Goal: Task Accomplishment & Management: Complete application form

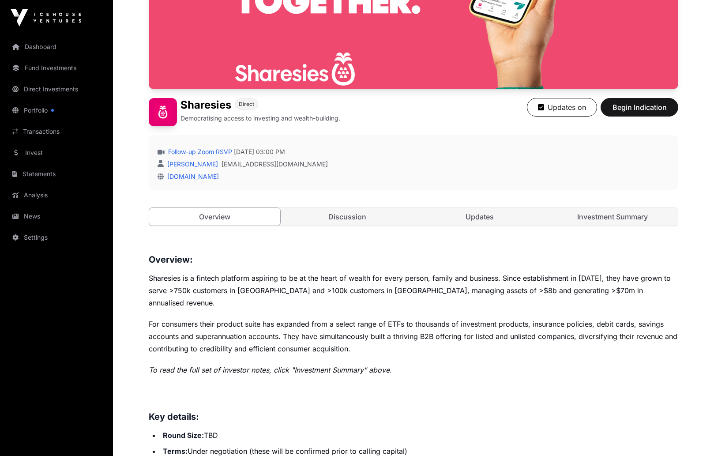
scroll to position [158, 0]
click at [361, 218] on link "Discussion" at bounding box center [347, 216] width 131 height 18
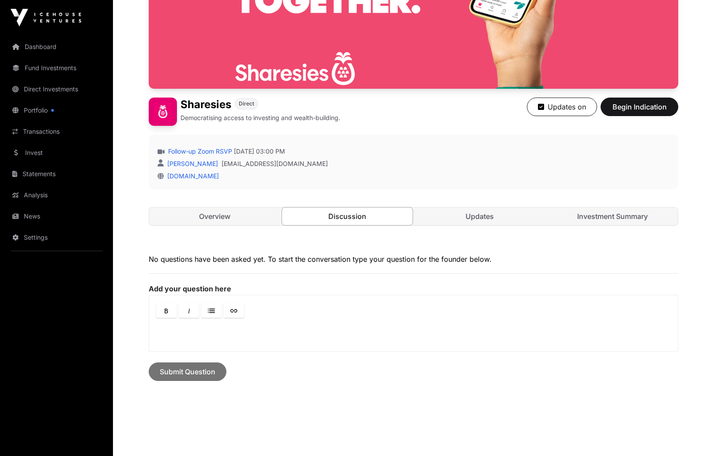
scroll to position [158, 0]
click at [473, 217] on link "Updates" at bounding box center [479, 217] width 131 height 18
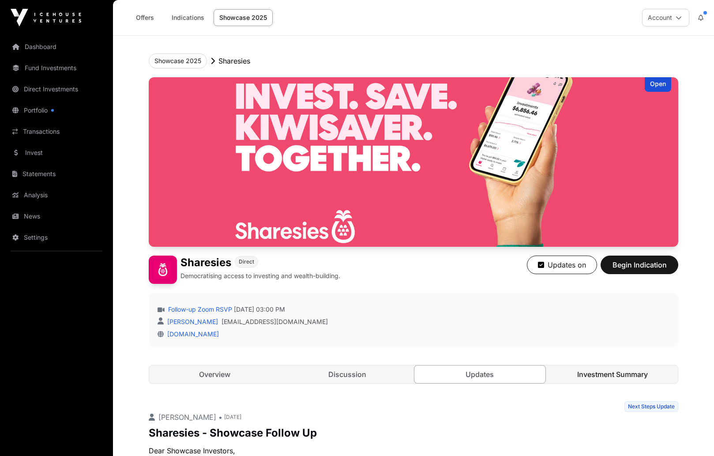
click at [606, 368] on link "Investment Summary" at bounding box center [612, 374] width 131 height 18
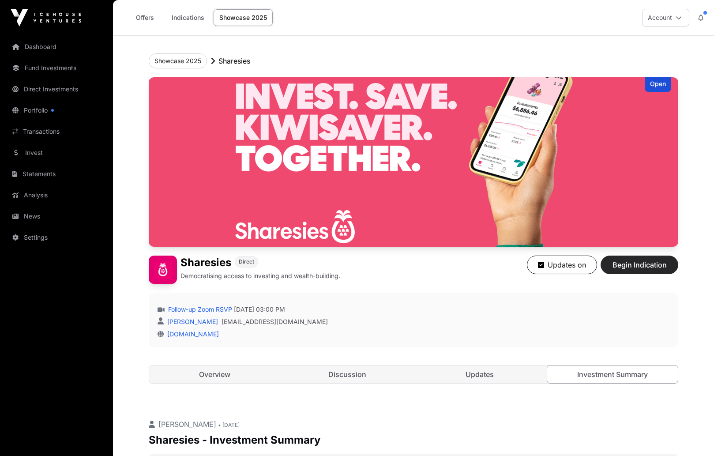
click at [641, 265] on span "Begin Indication" at bounding box center [640, 265] width 56 height 11
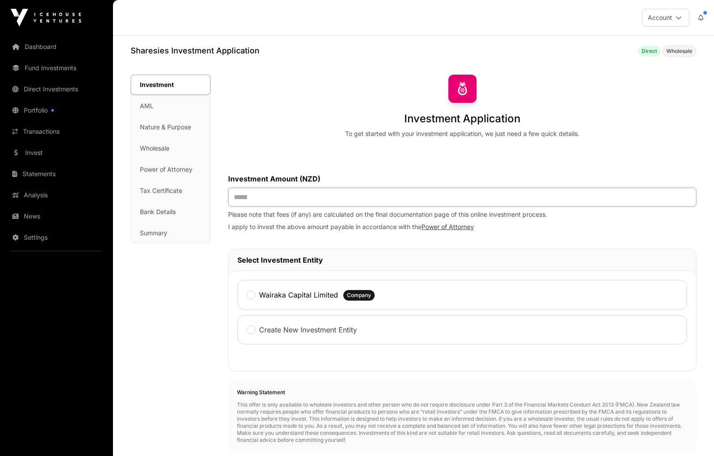
click at [369, 197] on input "text" at bounding box center [462, 197] width 468 height 19
type input "*******"
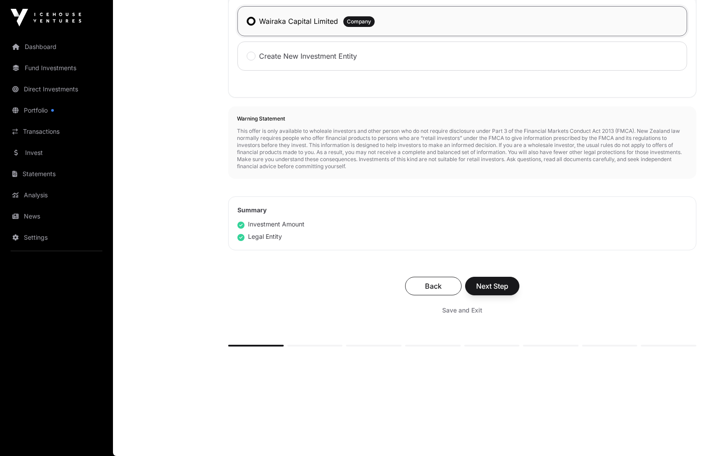
scroll to position [275, 0]
click at [490, 289] on span "Next Step" at bounding box center [492, 286] width 32 height 11
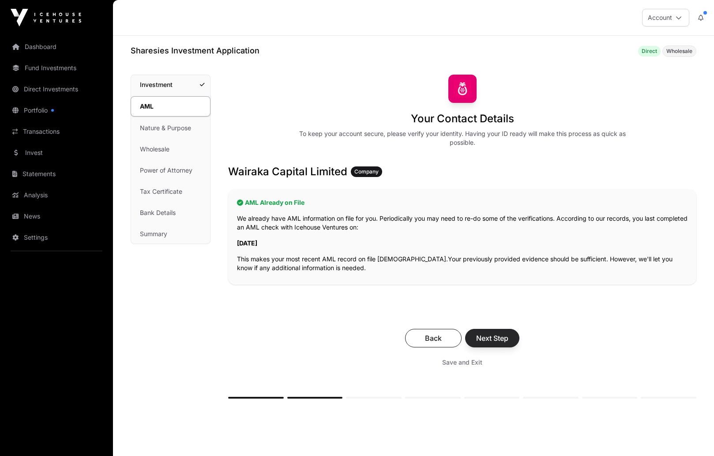
scroll to position [0, 0]
click at [492, 338] on span "Next Step" at bounding box center [492, 338] width 32 height 11
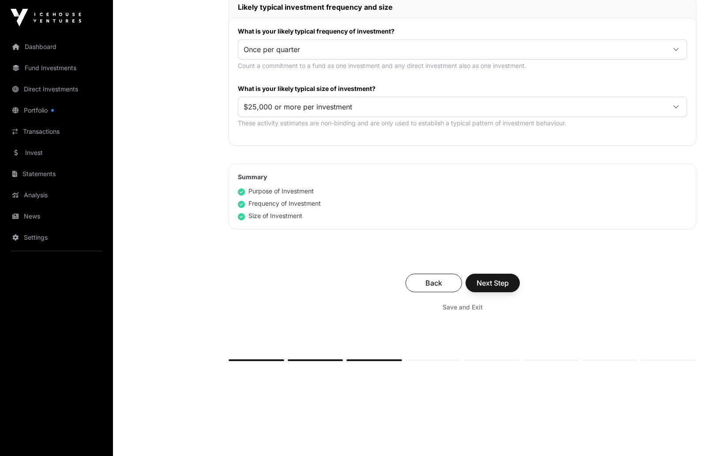
scroll to position [449, 0]
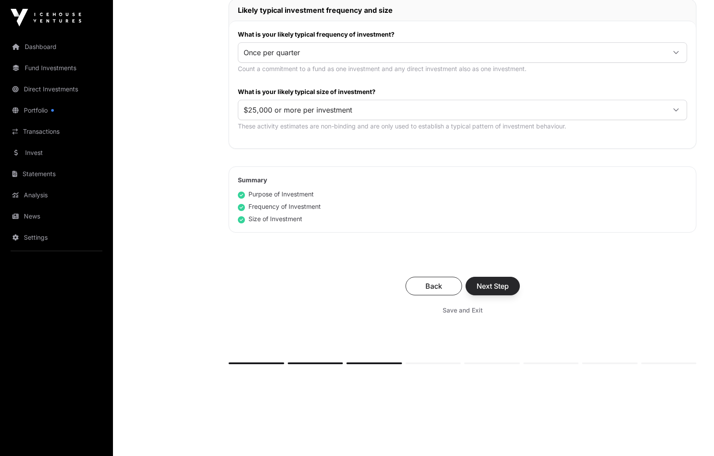
click at [495, 283] on span "Next Step" at bounding box center [493, 286] width 32 height 11
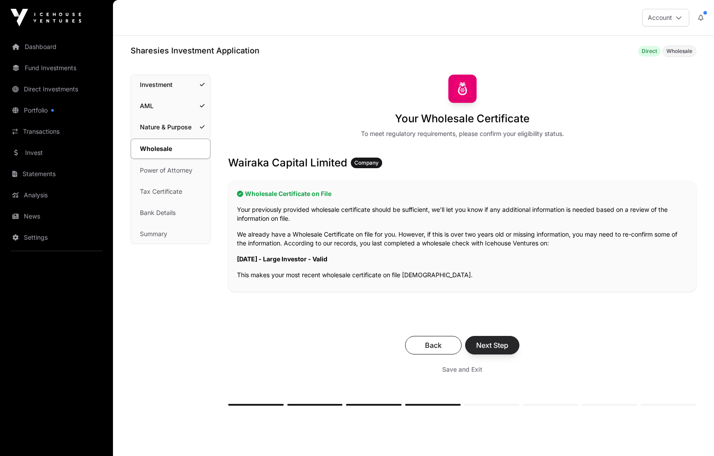
click at [498, 345] on span "Next Step" at bounding box center [492, 345] width 32 height 11
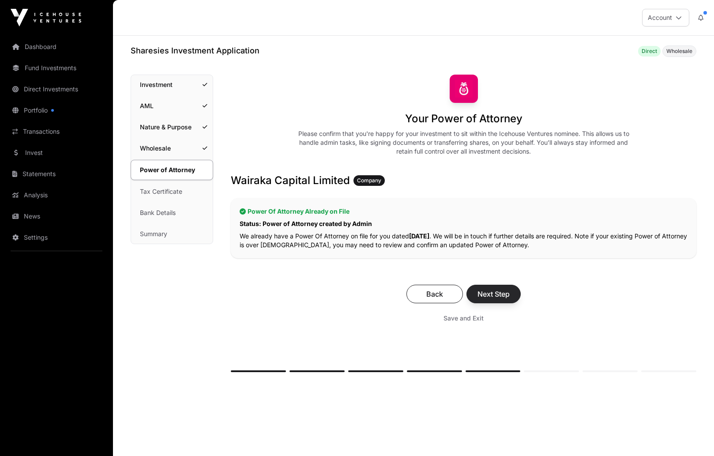
click at [492, 290] on span "Next Step" at bounding box center [494, 294] width 32 height 11
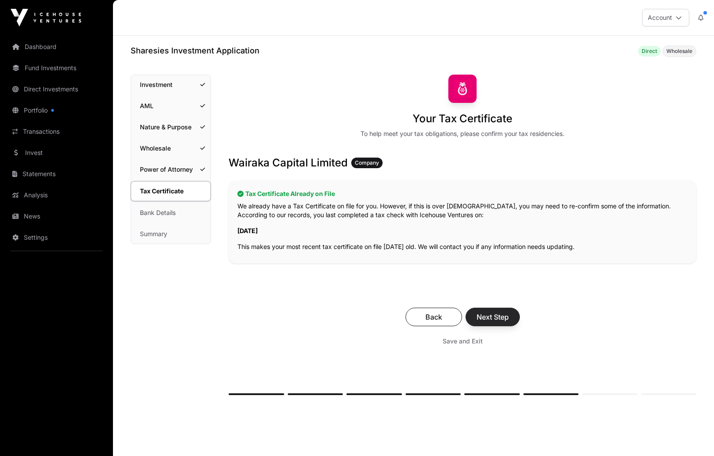
click at [510, 316] on button "Next Step" at bounding box center [493, 317] width 54 height 19
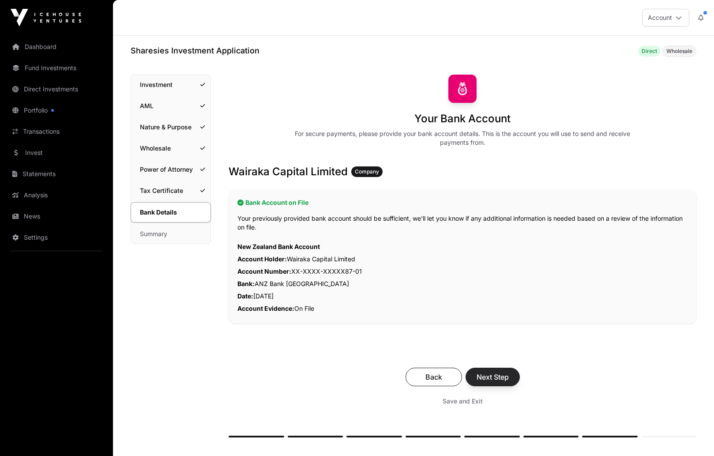
click at [495, 374] on span "Next Step" at bounding box center [493, 377] width 32 height 11
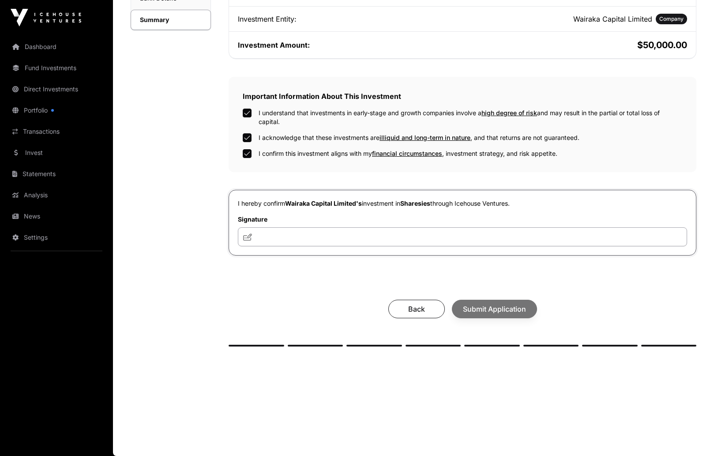
scroll to position [215, 0]
click at [331, 233] on input "text" at bounding box center [462, 236] width 449 height 19
drag, startPoint x: 285, startPoint y: 236, endPoint x: 208, endPoint y: 236, distance: 76.4
click at [208, 236] on div "Summary Investment AML Nature & Purpose Wholesale Power of Attorney Tax Certifi…" at bounding box center [414, 121] width 566 height 521
type input "**"
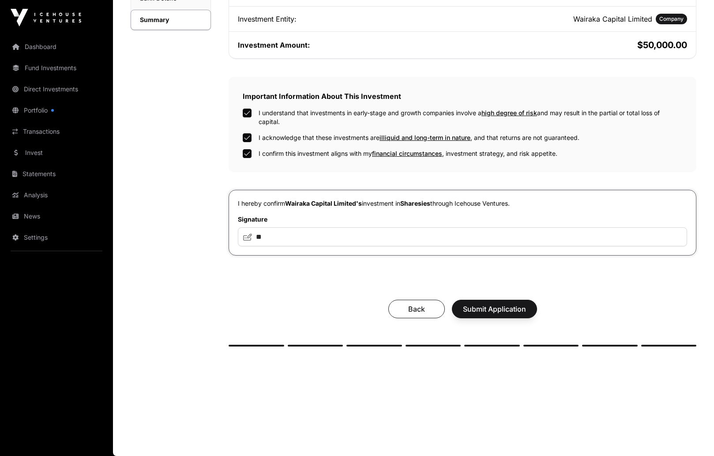
click at [247, 235] on icon at bounding box center [247, 236] width 9 height 7
click at [490, 307] on span "Submit Application" at bounding box center [494, 309] width 63 height 11
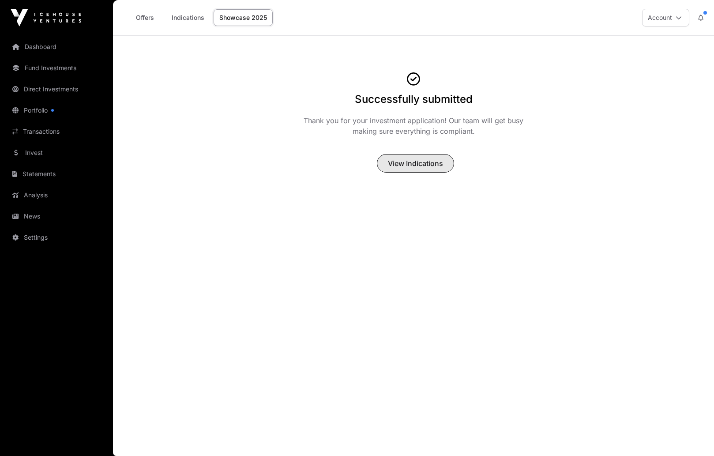
click at [425, 164] on span "View Indications" at bounding box center [415, 163] width 55 height 11
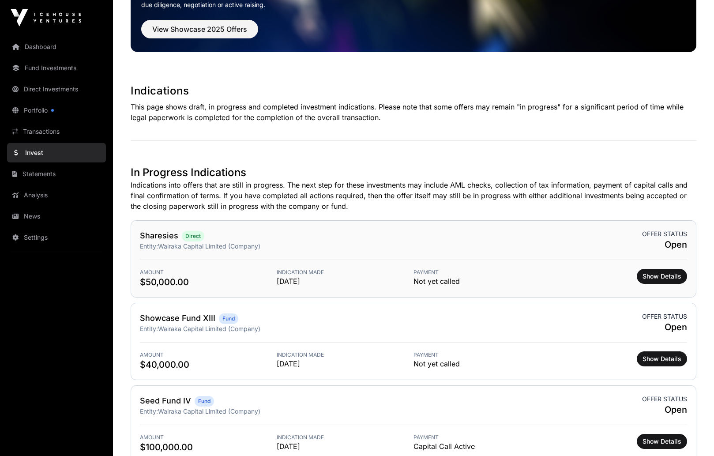
scroll to position [96, 0]
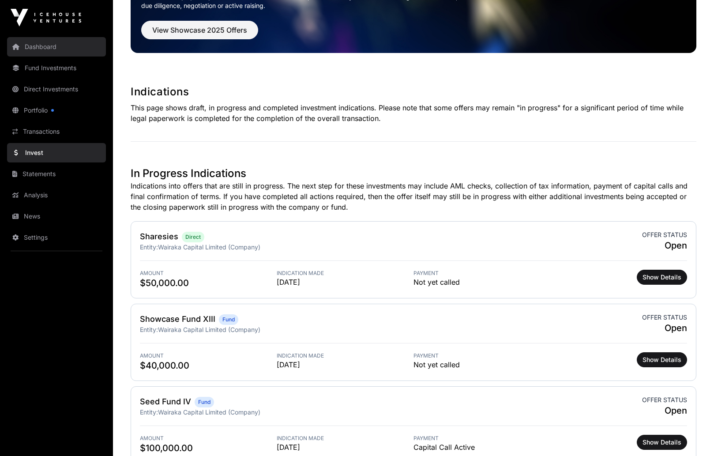
click at [41, 43] on link "Dashboard" at bounding box center [56, 46] width 99 height 19
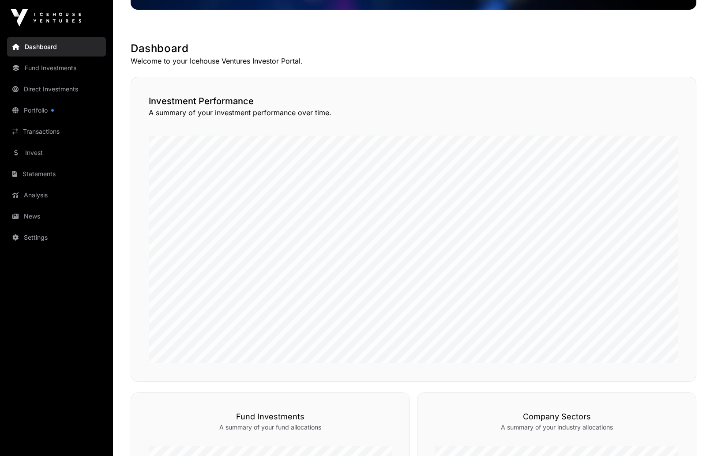
scroll to position [140, 0]
